Goal: Information Seeking & Learning: Find specific fact

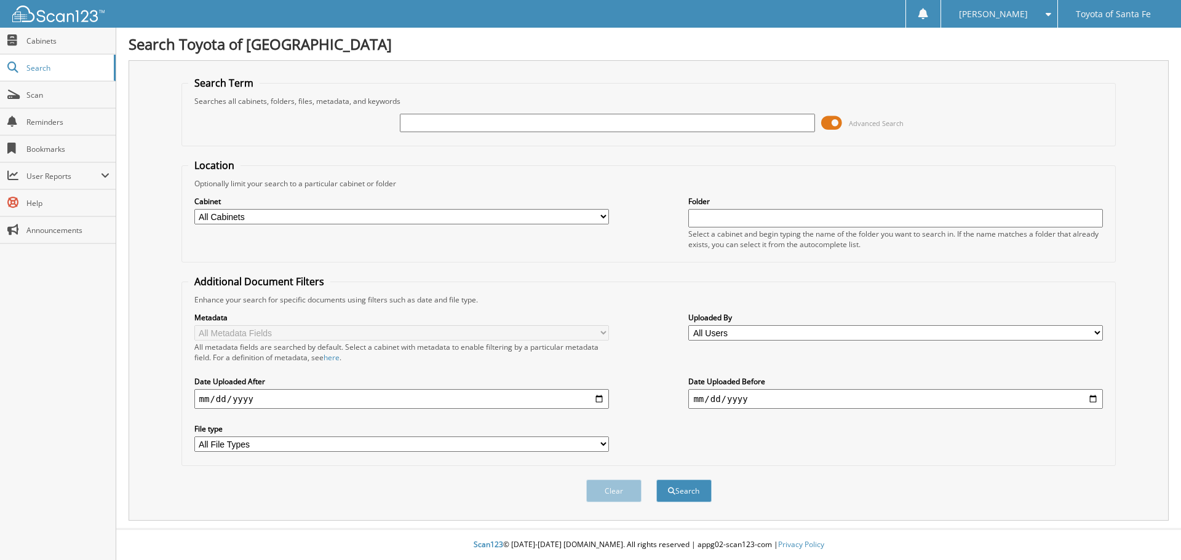
click at [422, 124] on input "text" at bounding box center [607, 123] width 414 height 18
type input "TD1034605"
click at [683, 492] on button "Search" at bounding box center [683, 491] width 55 height 23
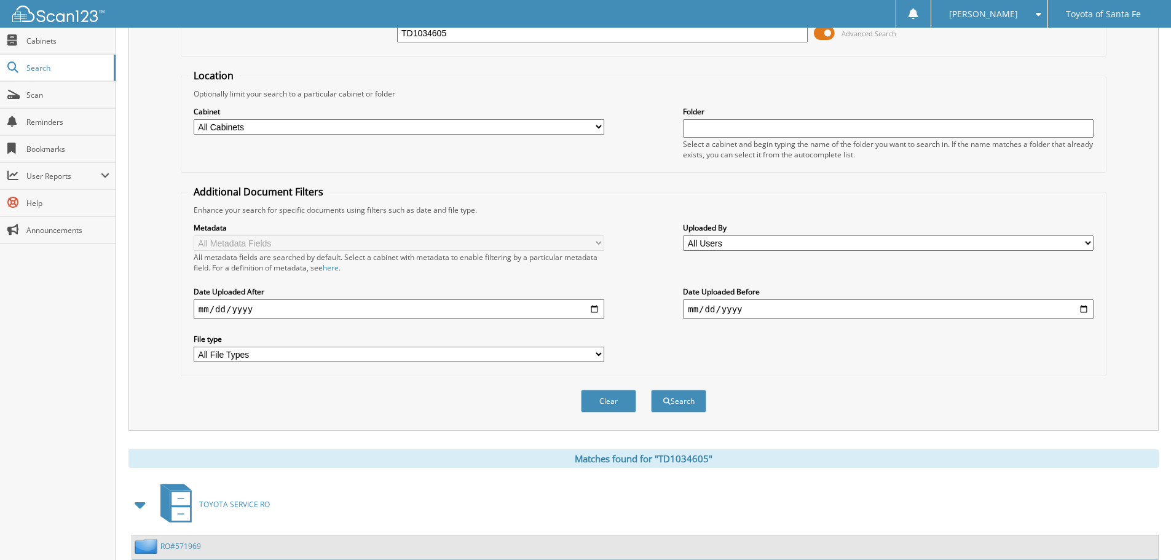
scroll to position [246, 0]
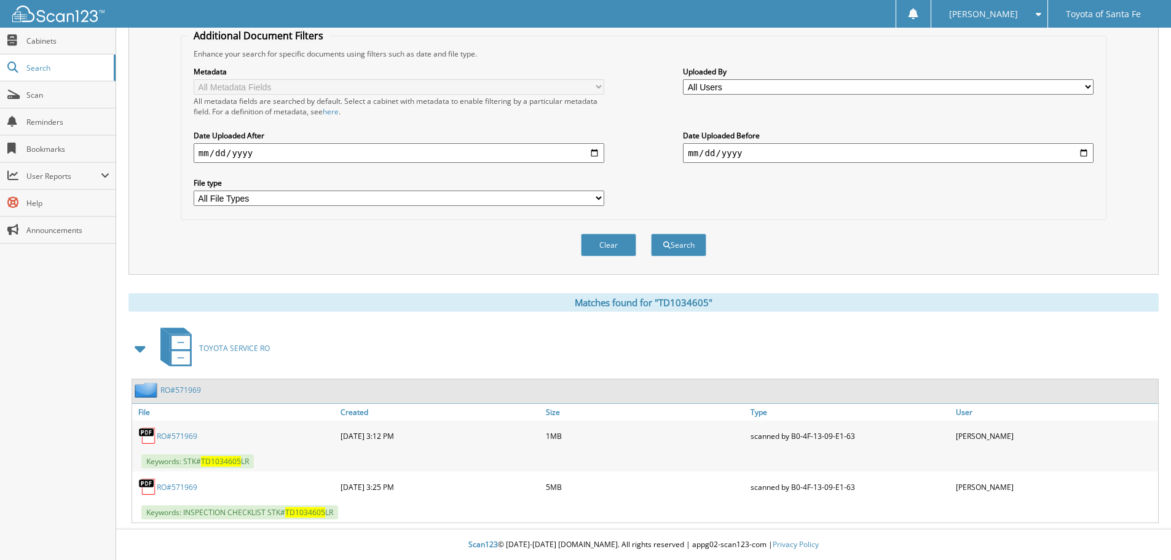
click at [181, 434] on link "RO#571969" at bounding box center [177, 436] width 41 height 10
click at [175, 489] on link "RO#571969" at bounding box center [177, 487] width 41 height 10
